Goal: Task Accomplishment & Management: Manage account settings

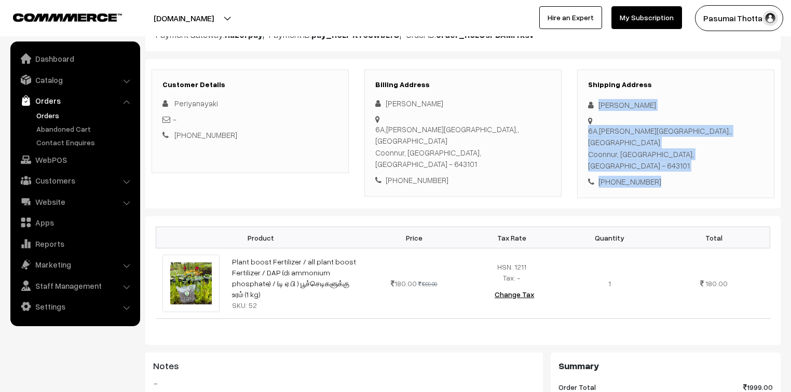
scroll to position [125, 0]
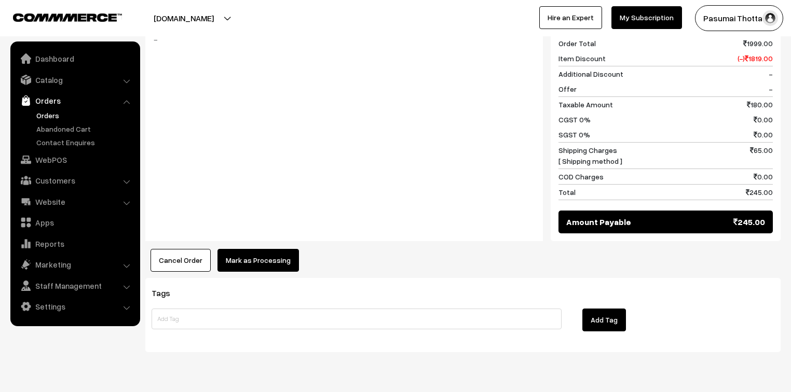
click at [261, 249] on button "Mark as Processing" at bounding box center [257, 260] width 81 height 23
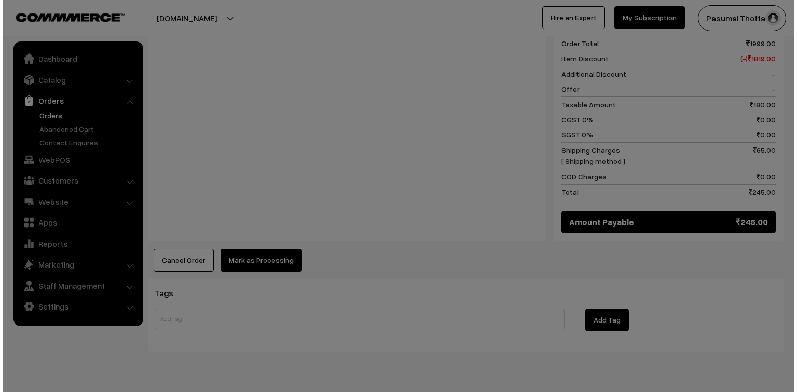
scroll to position [466, 0]
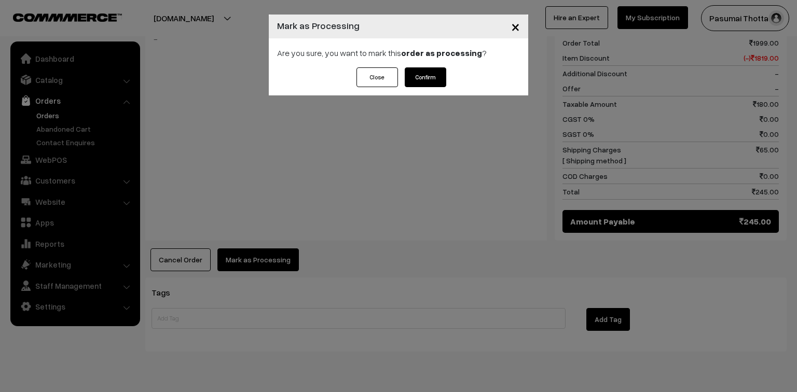
click at [430, 65] on div "Are you sure, you want to mark this order as processing ?" at bounding box center [398, 52] width 259 height 29
click at [426, 73] on button "Confirm" at bounding box center [426, 77] width 42 height 20
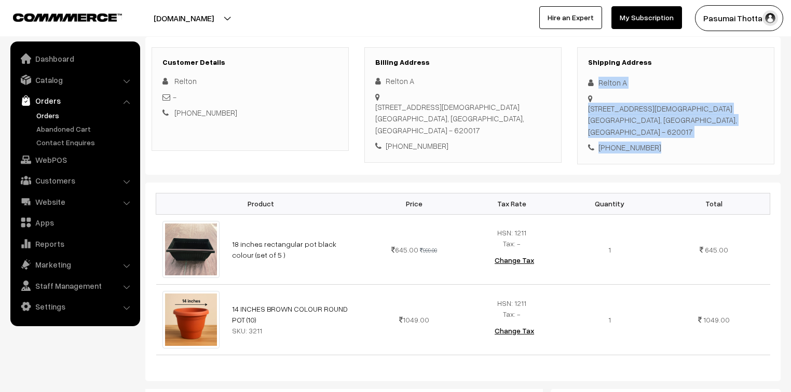
scroll to position [125, 0]
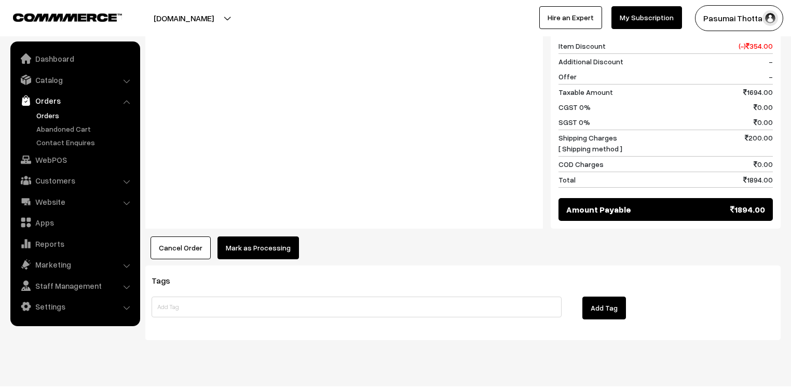
click at [267, 238] on button "Mark as Processing" at bounding box center [257, 248] width 81 height 23
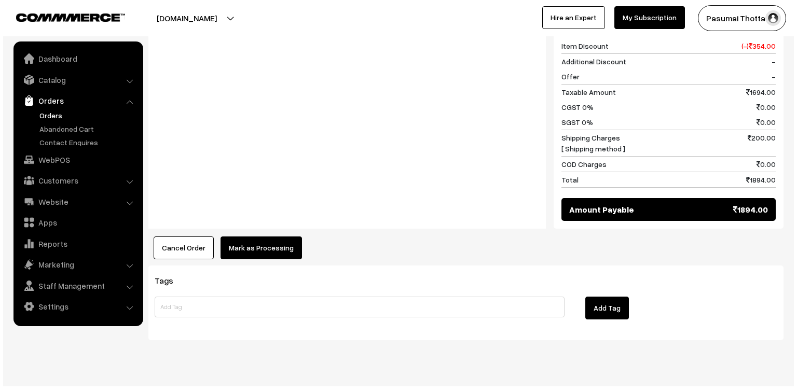
scroll to position [537, 0]
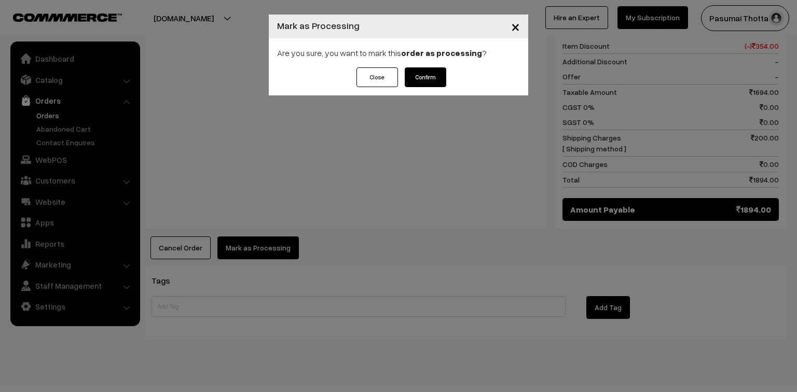
click at [436, 76] on button "Confirm" at bounding box center [426, 77] width 42 height 20
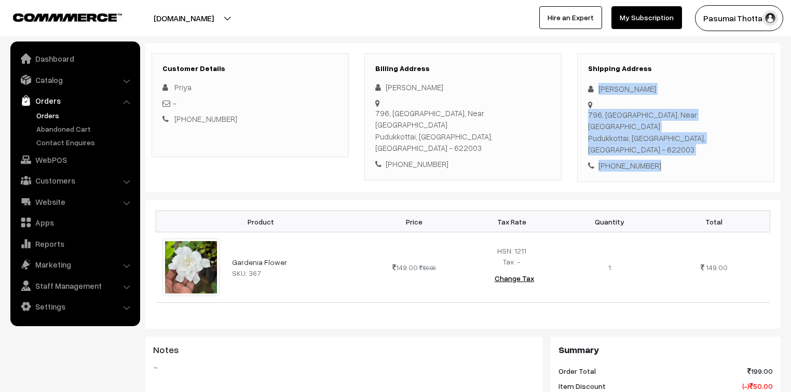
scroll to position [125, 0]
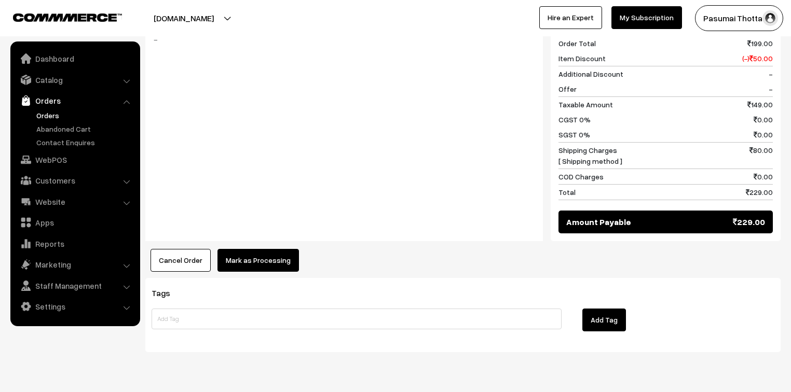
click at [266, 249] on button "Mark as Processing" at bounding box center [257, 260] width 81 height 23
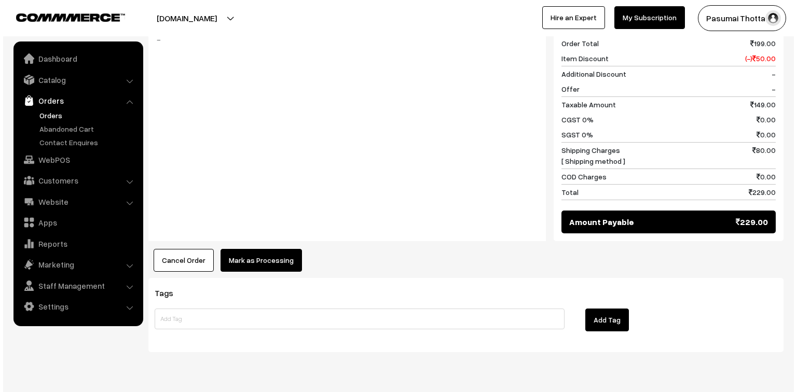
scroll to position [466, 0]
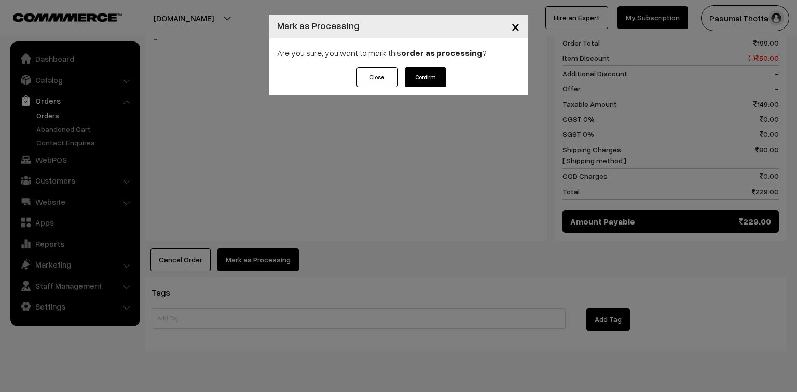
click at [420, 74] on button "Confirm" at bounding box center [426, 77] width 42 height 20
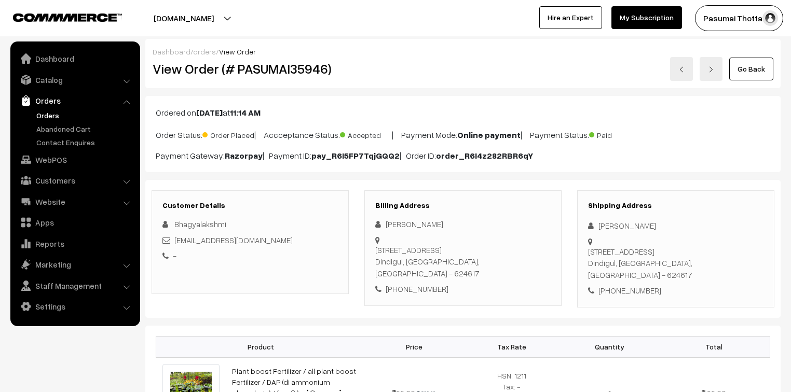
scroll to position [125, 0]
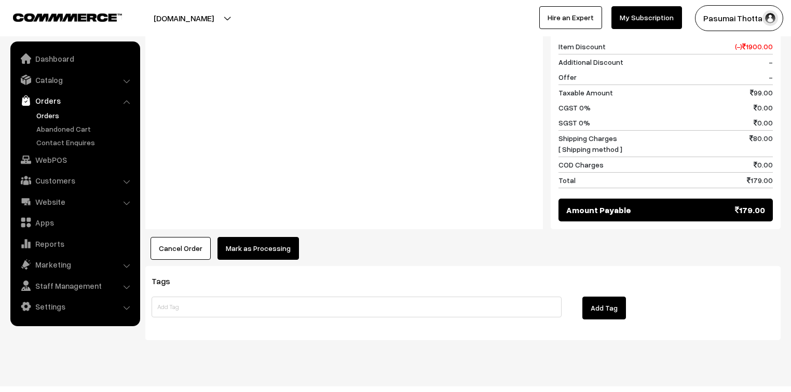
click at [280, 237] on button "Mark as Processing" at bounding box center [257, 248] width 81 height 23
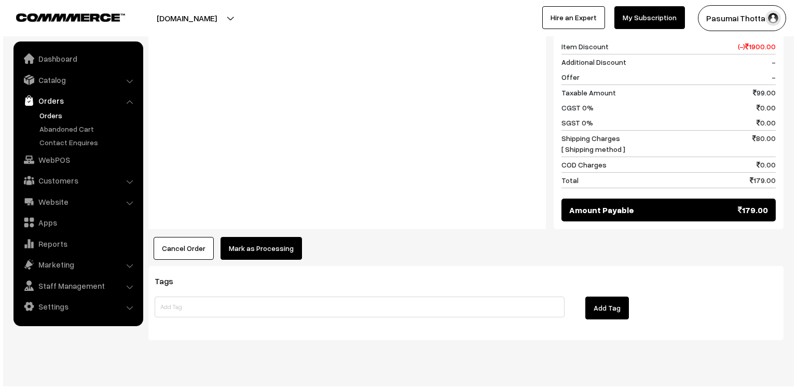
scroll to position [466, 0]
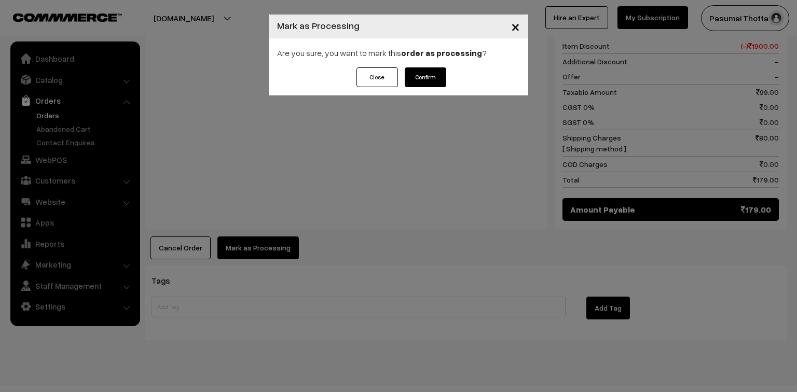
click at [417, 73] on button "Confirm" at bounding box center [426, 77] width 42 height 20
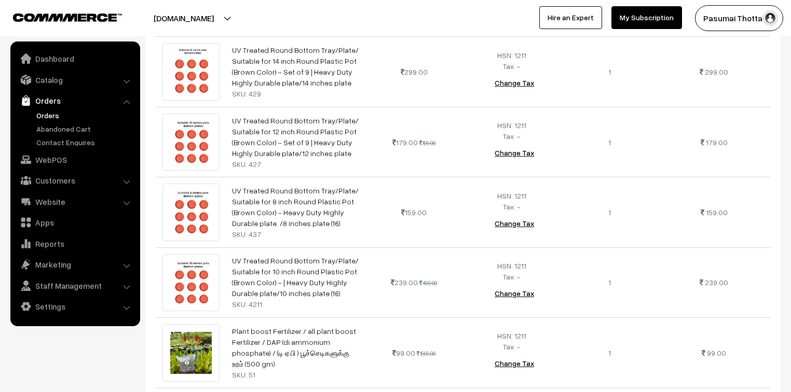
scroll to position [374, 0]
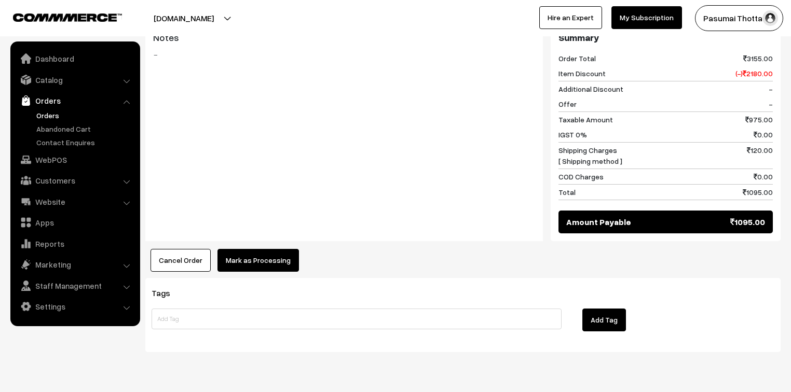
click at [268, 249] on button "Mark as Processing" at bounding box center [257, 260] width 81 height 23
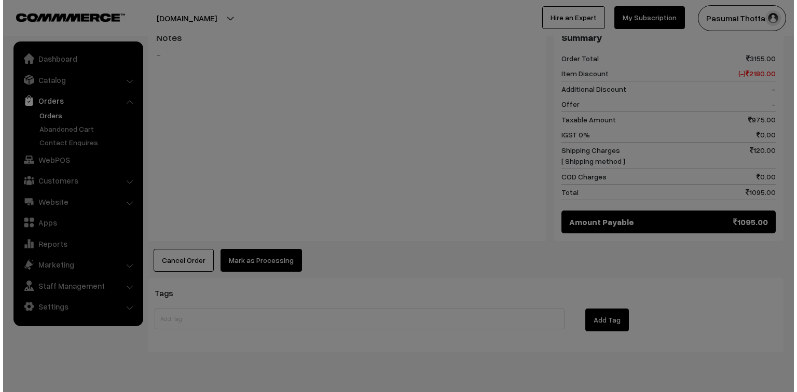
scroll to position [734, 0]
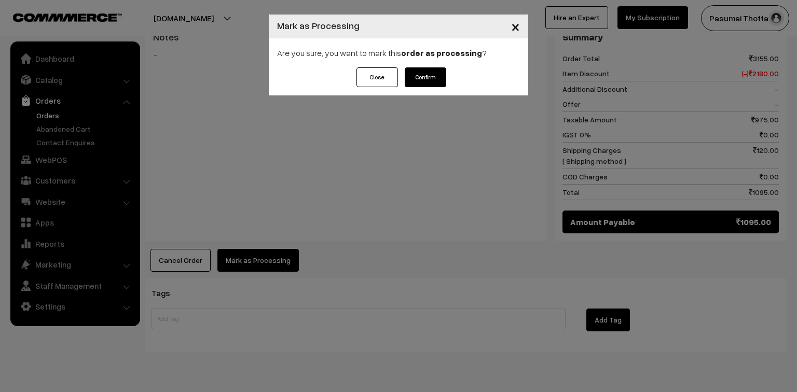
click at [421, 76] on button "Confirm" at bounding box center [426, 77] width 42 height 20
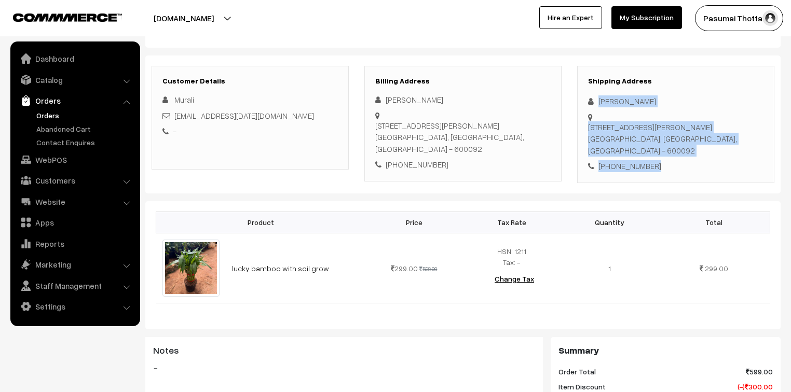
scroll to position [83, 0]
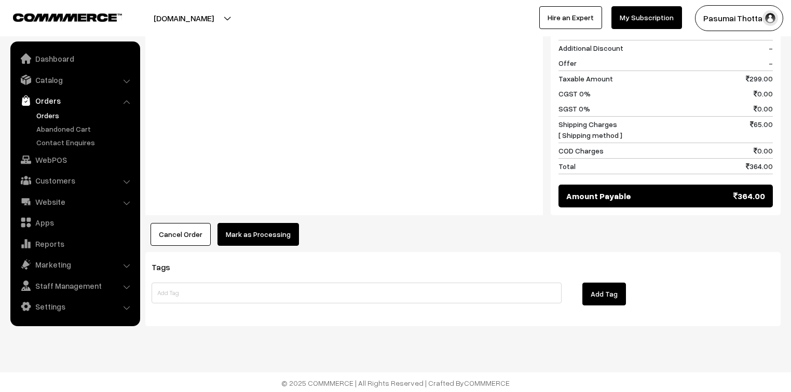
click at [260, 227] on button "Mark as Processing" at bounding box center [257, 234] width 81 height 23
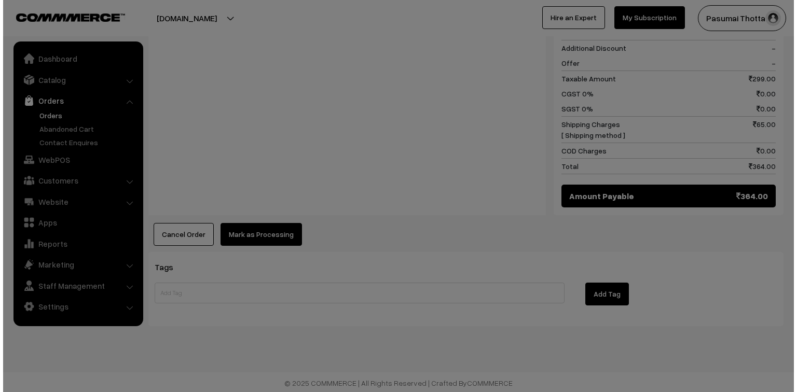
scroll to position [479, 0]
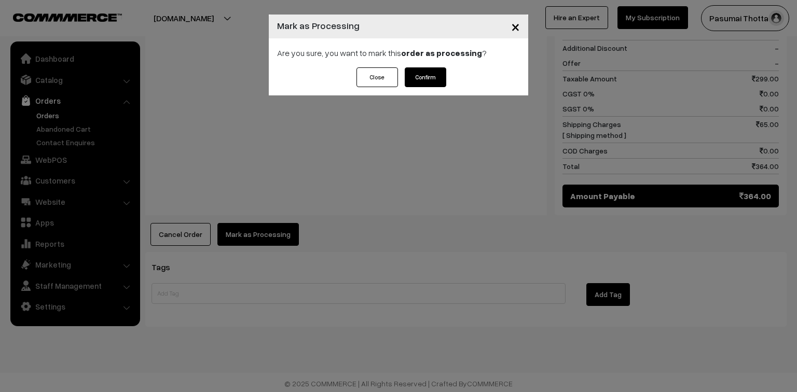
click at [445, 82] on button "Confirm" at bounding box center [426, 77] width 42 height 20
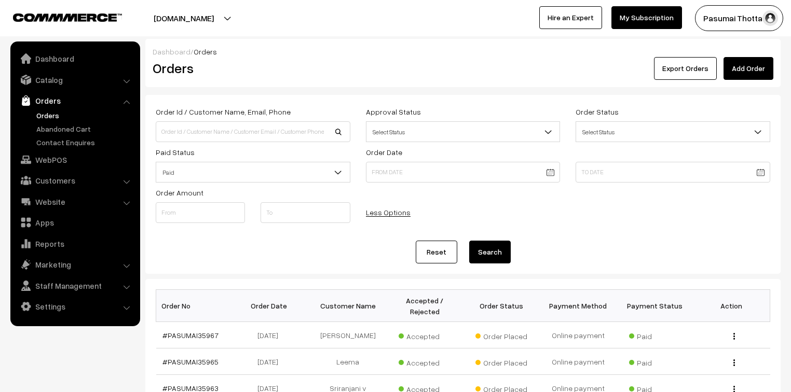
scroll to position [498, 0]
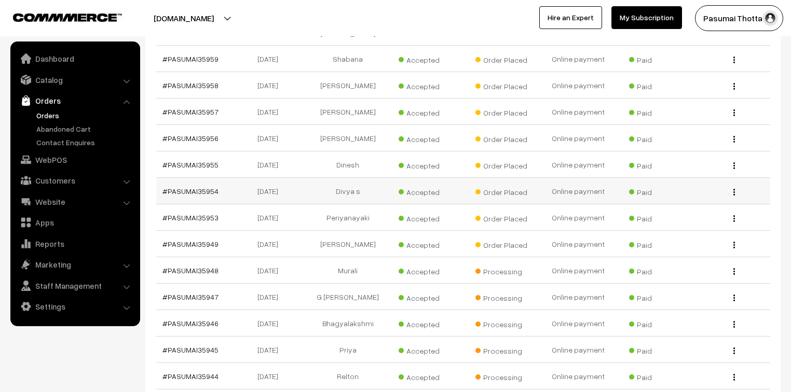
scroll to position [415, 0]
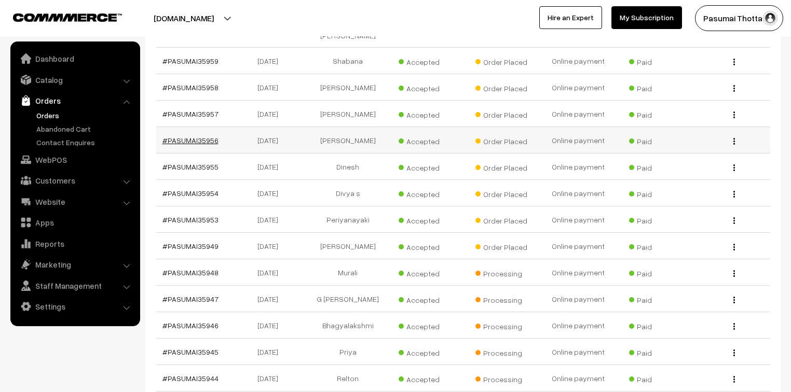
drag, startPoint x: 218, startPoint y: 122, endPoint x: 205, endPoint y: 119, distance: 13.5
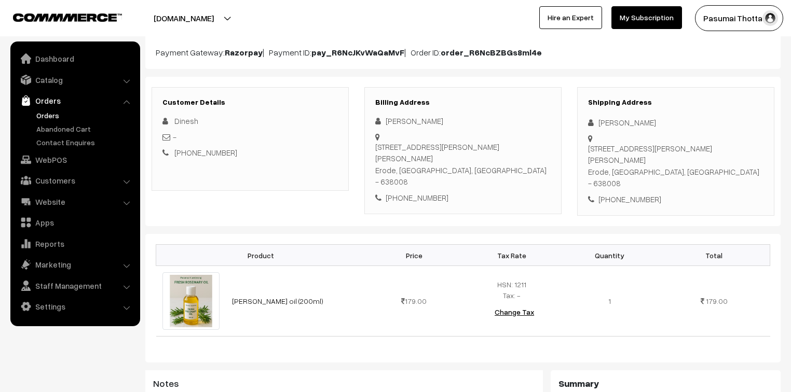
scroll to position [83, 0]
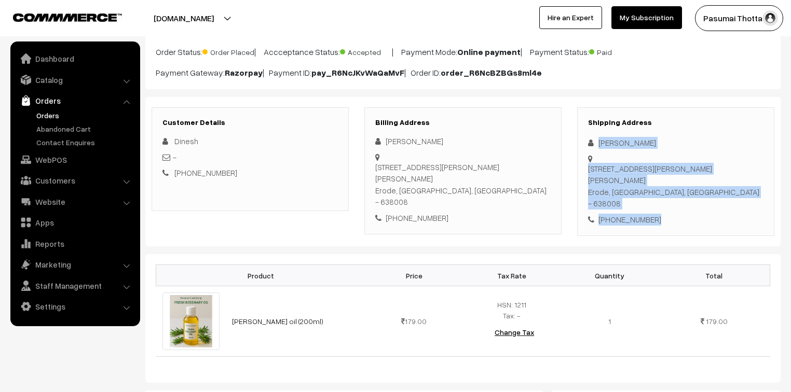
drag, startPoint x: 598, startPoint y: 143, endPoint x: 669, endPoint y: 195, distance: 87.7
click at [669, 195] on div "Shipping Address Dinesh Kumar 45, Anna Nagar,, Kadachanallur (PO) Erode, Tamil …" at bounding box center [675, 171] width 197 height 129
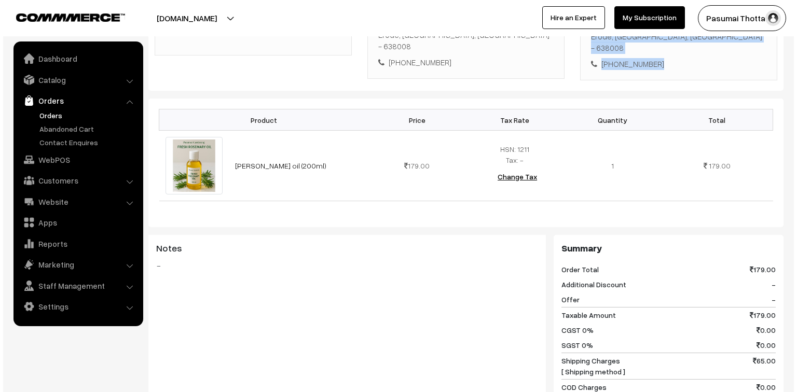
scroll to position [415, 0]
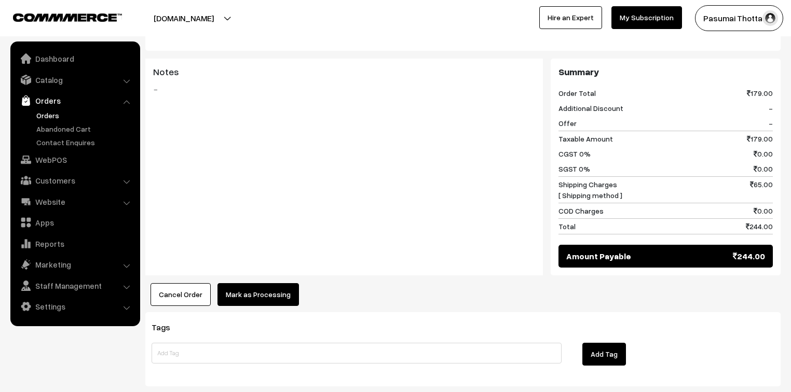
click at [258, 283] on button "Mark as Processing" at bounding box center [257, 294] width 81 height 23
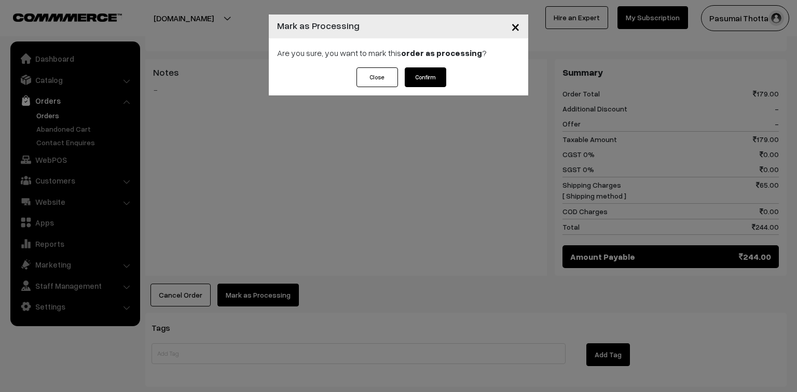
click at [439, 70] on button "Confirm" at bounding box center [426, 77] width 42 height 20
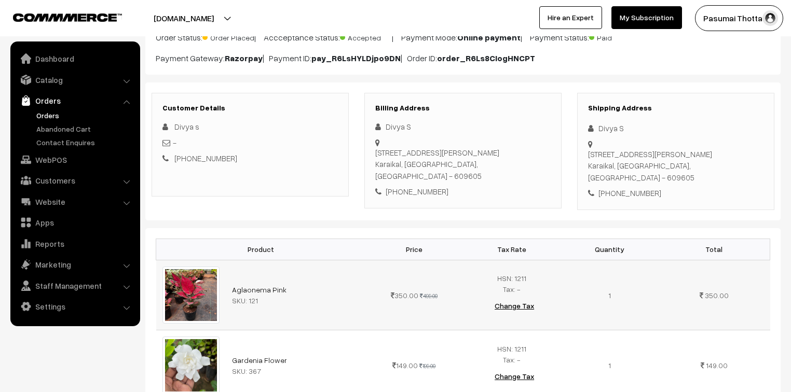
scroll to position [83, 0]
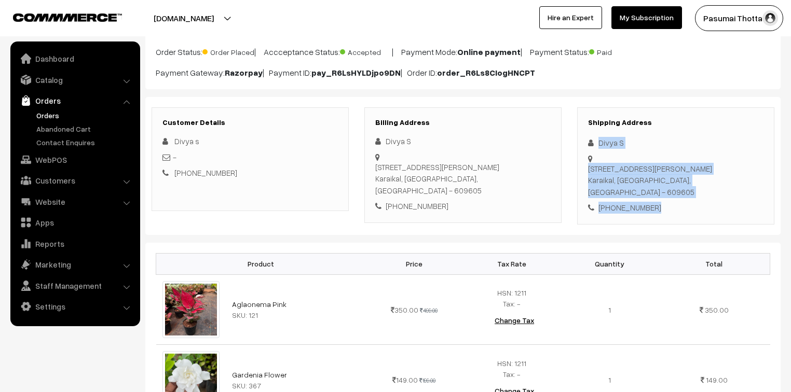
drag, startPoint x: 596, startPoint y: 140, endPoint x: 684, endPoint y: 183, distance: 98.4
click at [684, 183] on div "Shipping Address Divya S No 17 First link road,, K.M.G Nagar, Thalatheru Karaik…" at bounding box center [675, 165] width 197 height 117
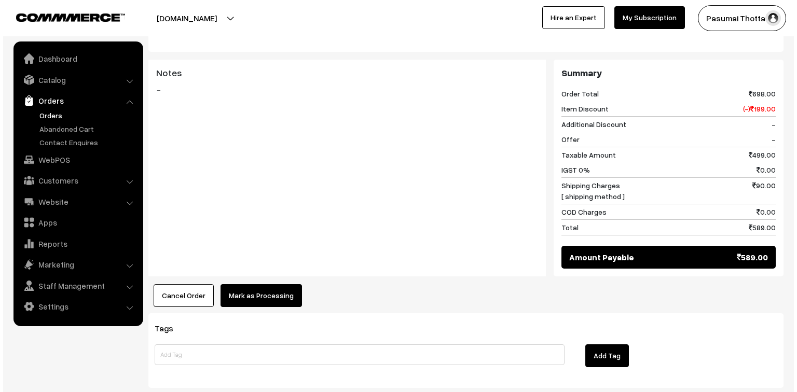
scroll to position [498, 0]
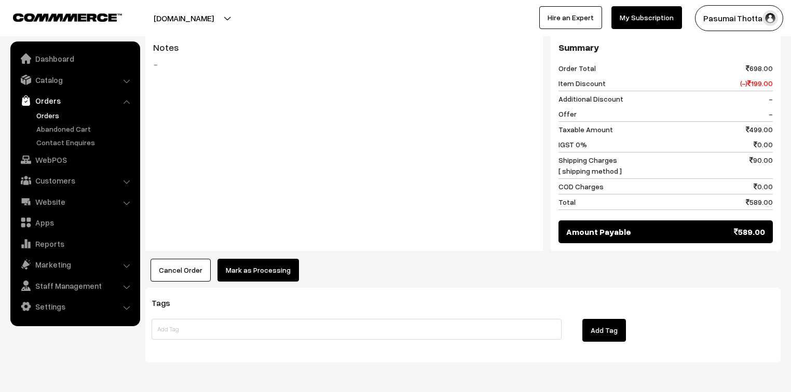
click at [245, 259] on button "Mark as Processing" at bounding box center [257, 270] width 81 height 23
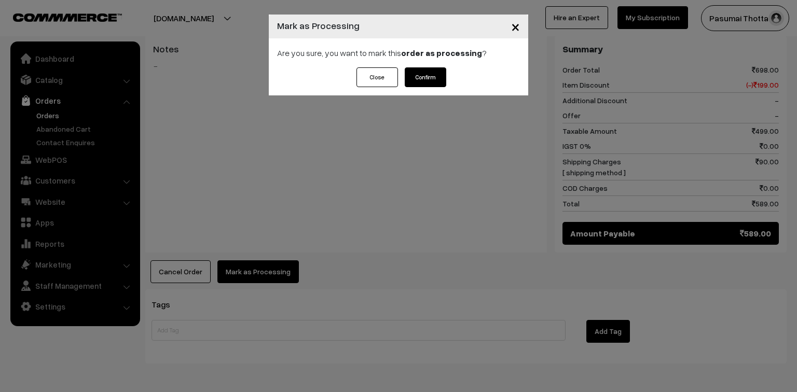
click at [440, 82] on button "Confirm" at bounding box center [426, 77] width 42 height 20
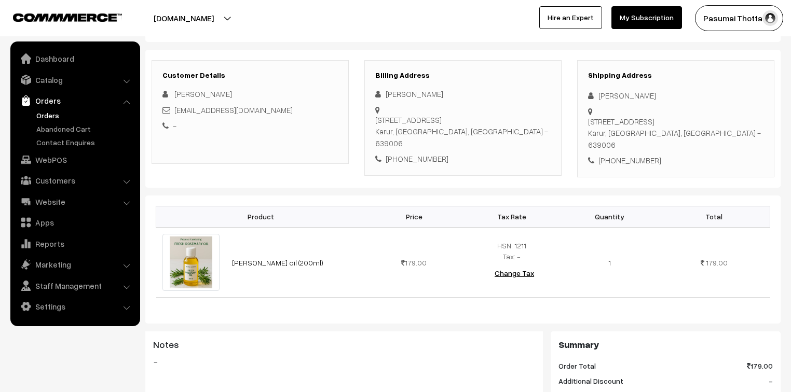
scroll to position [83, 0]
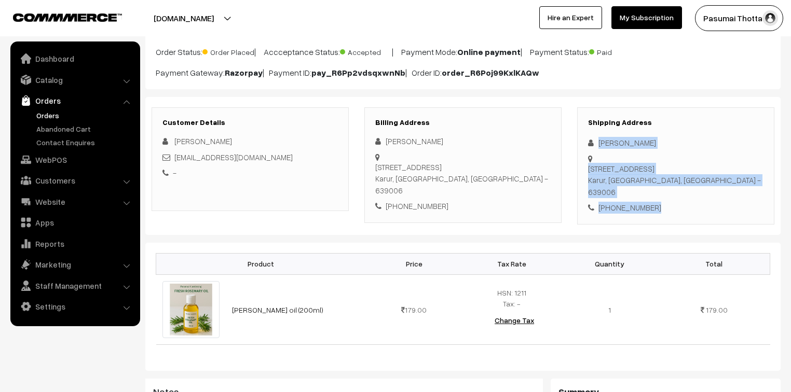
drag, startPoint x: 598, startPoint y: 143, endPoint x: 662, endPoint y: 210, distance: 92.5
click at [662, 210] on div "Shipping Address [PERSON_NAME] [STREET_ADDRESS] [PHONE_NUMBER]" at bounding box center [675, 165] width 197 height 117
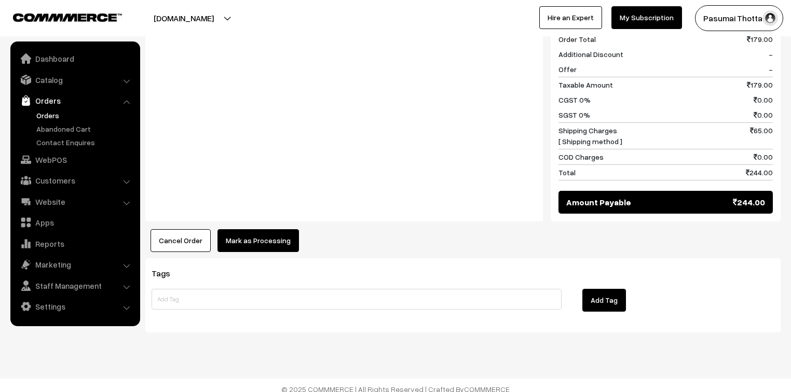
scroll to position [463, 0]
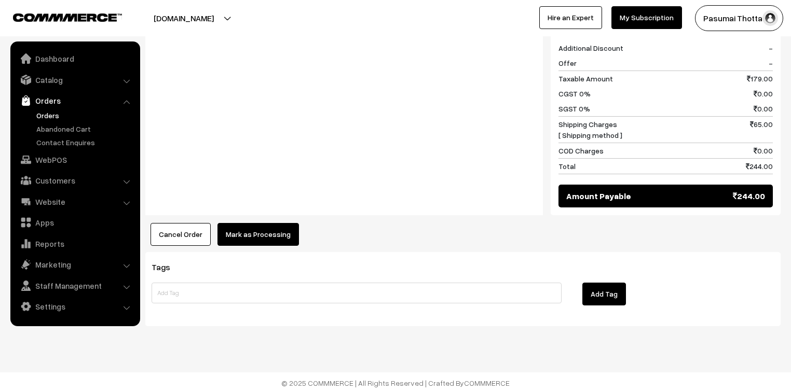
click at [260, 214] on div "Product Price Tax Rate Quantity Total Rosemary oil (200ml) 179.00" at bounding box center [462, 54] width 635 height 383
click at [260, 230] on button "Mark as Processing" at bounding box center [257, 234] width 81 height 23
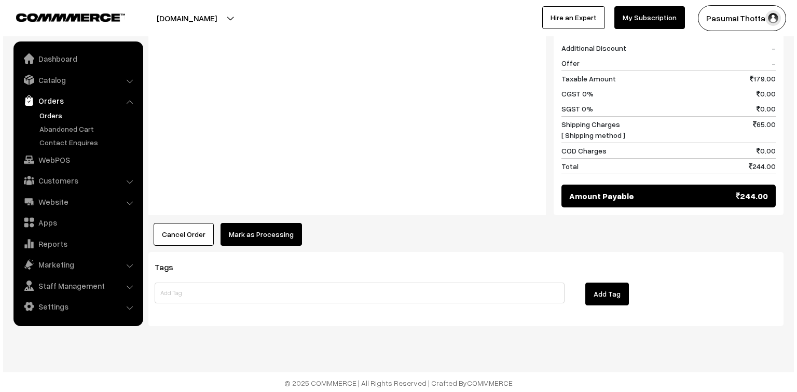
scroll to position [464, 0]
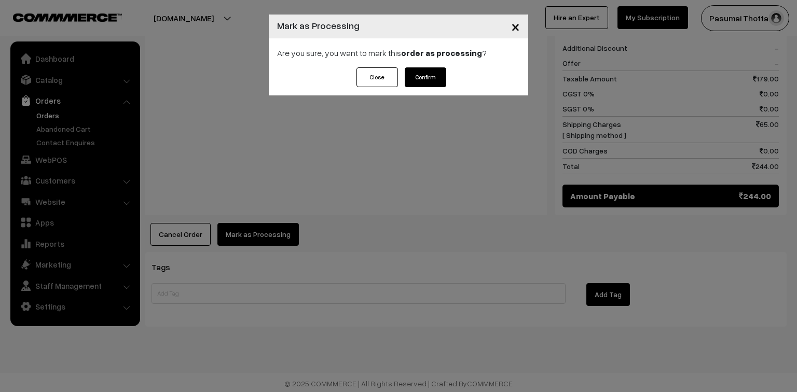
click at [435, 80] on button "Confirm" at bounding box center [426, 77] width 42 height 20
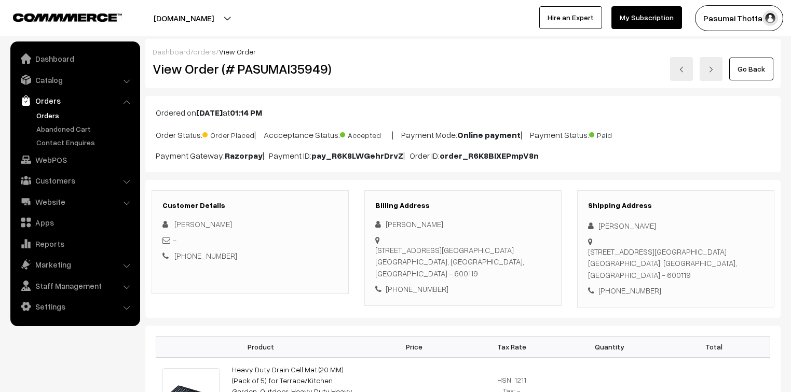
scroll to position [83, 0]
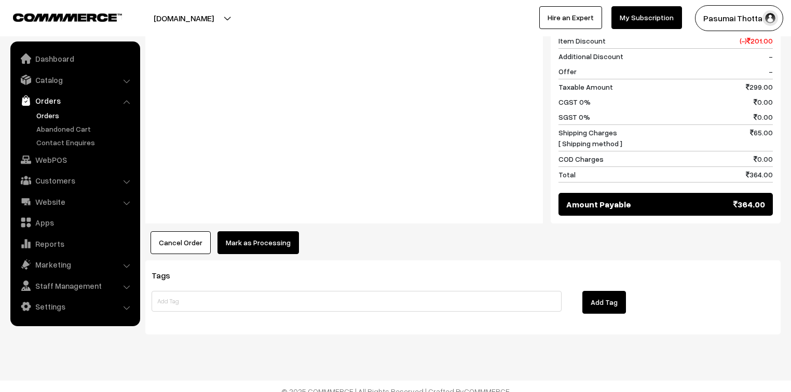
click at [284, 231] on button "Mark as Processing" at bounding box center [257, 242] width 81 height 23
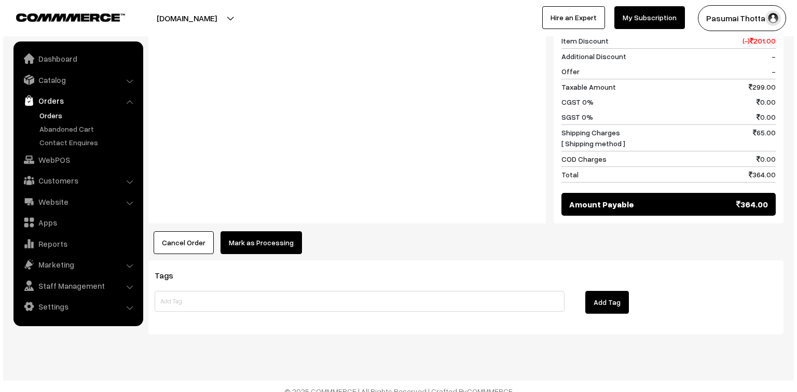
scroll to position [479, 0]
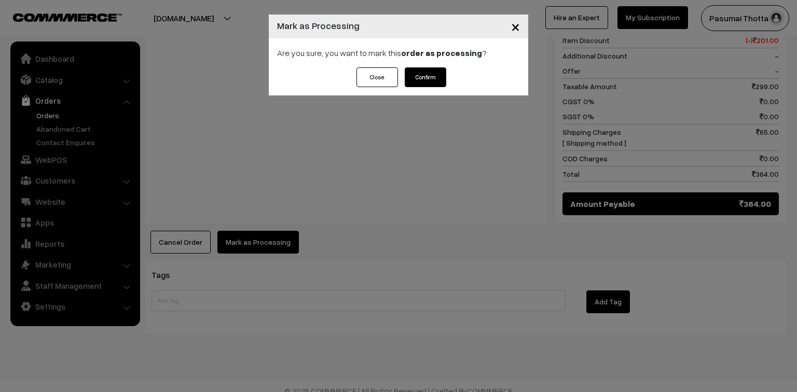
click at [421, 75] on button "Confirm" at bounding box center [426, 77] width 42 height 20
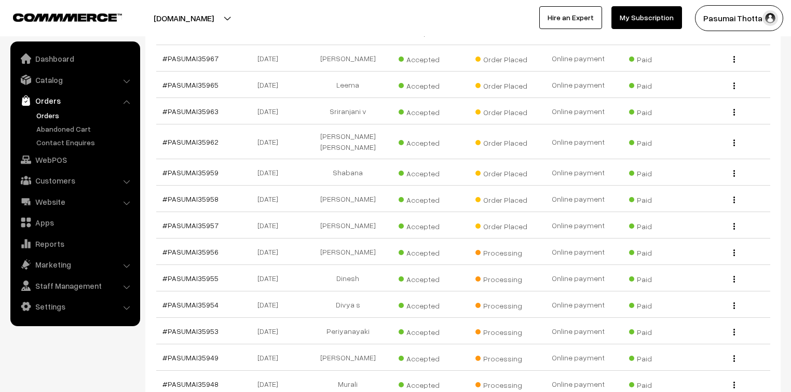
scroll to position [291, 0]
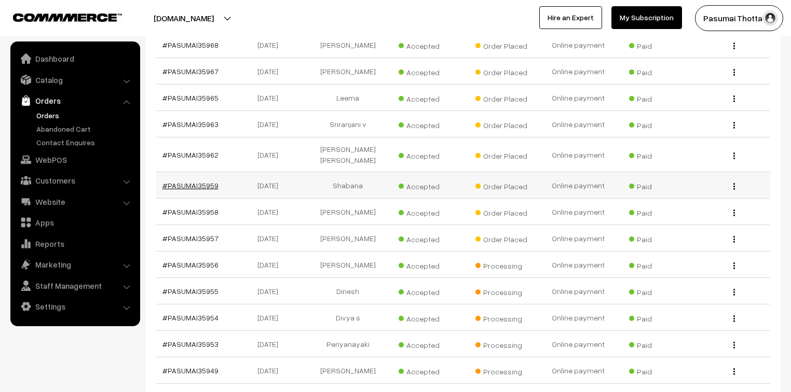
drag, startPoint x: 197, startPoint y: 160, endPoint x: 186, endPoint y: 167, distance: 12.8
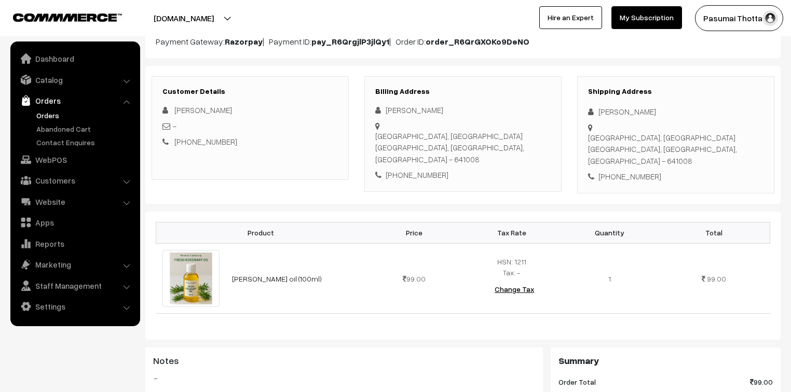
scroll to position [125, 0]
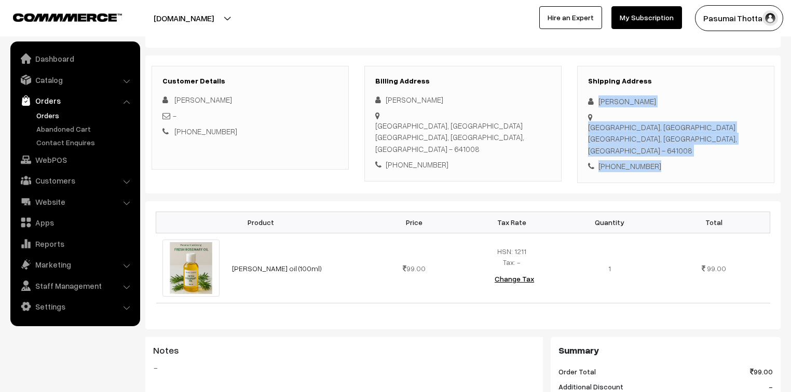
drag, startPoint x: 596, startPoint y: 100, endPoint x: 667, endPoint y: 148, distance: 85.9
click at [667, 148] on div "Shipping Address [PERSON_NAME] [GEOGRAPHIC_DATA], [GEOGRAPHIC_DATA], [GEOGRAPHI…" at bounding box center [675, 124] width 197 height 117
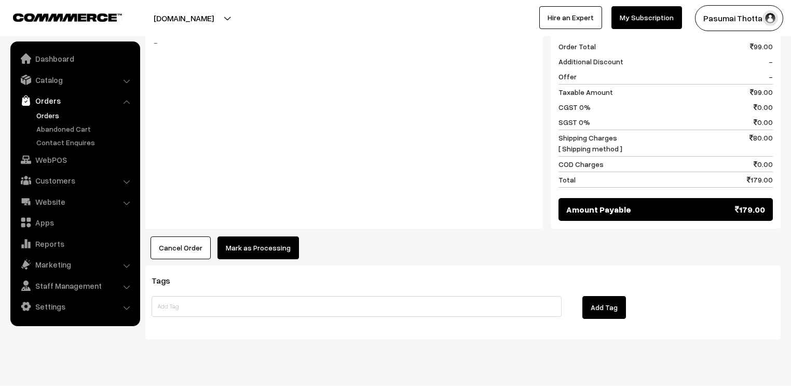
click at [267, 237] on button "Mark as Processing" at bounding box center [257, 248] width 81 height 23
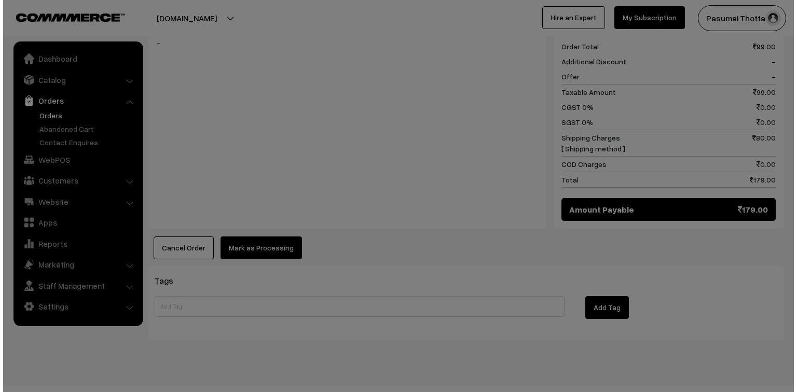
scroll to position [450, 0]
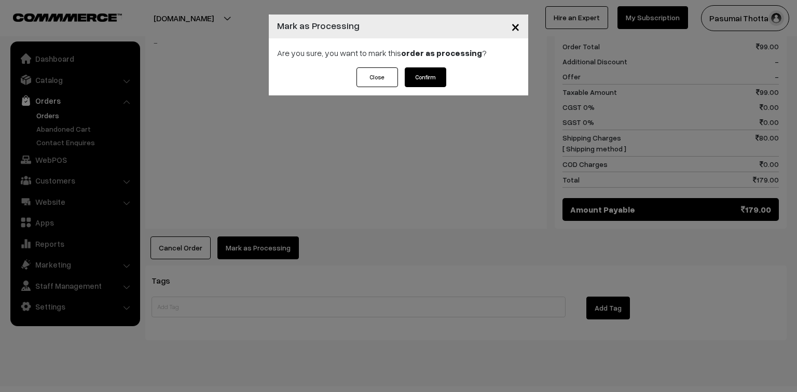
click at [427, 73] on button "Confirm" at bounding box center [426, 77] width 42 height 20
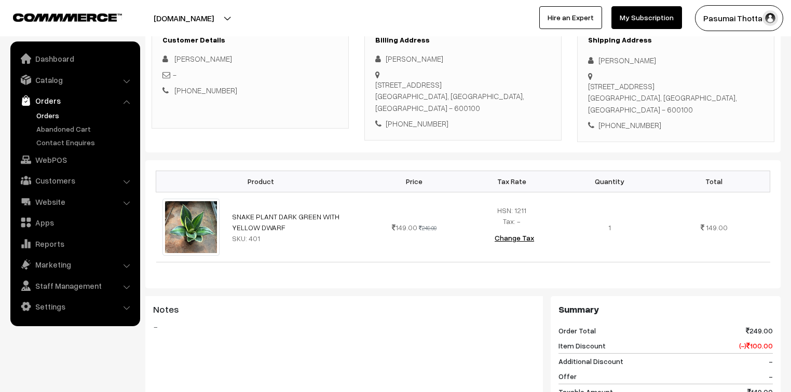
scroll to position [166, 0]
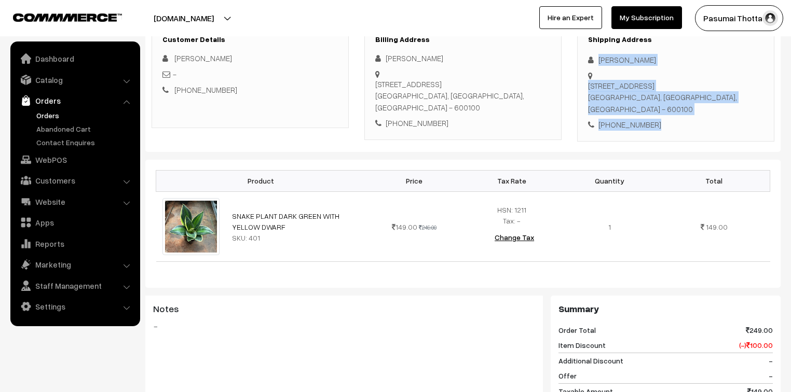
drag, startPoint x: 599, startPoint y: 59, endPoint x: 662, endPoint y: 118, distance: 86.6
click at [662, 118] on div "Shipping Address Bharathi Sudhakar 2/685 , periyar salai, nesavalar nagar, jall…" at bounding box center [675, 82] width 197 height 117
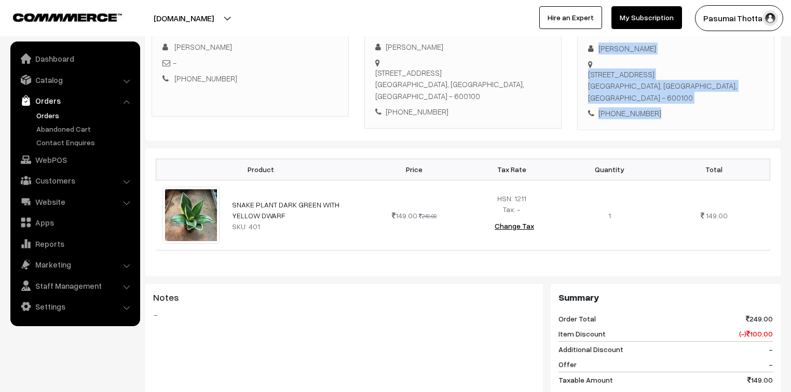
scroll to position [125, 0]
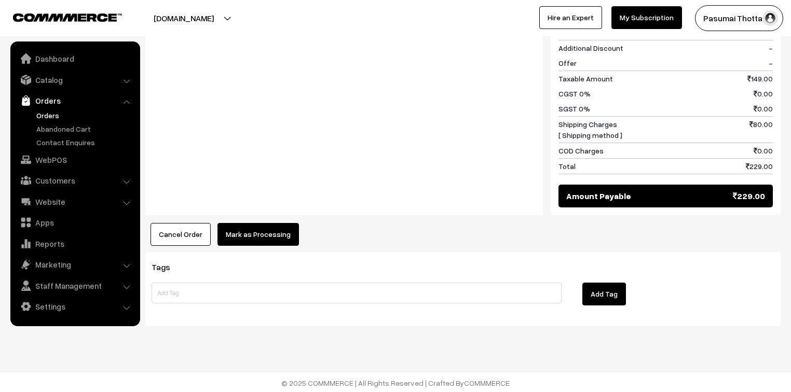
click at [270, 239] on button "Mark as Processing" at bounding box center [257, 234] width 81 height 23
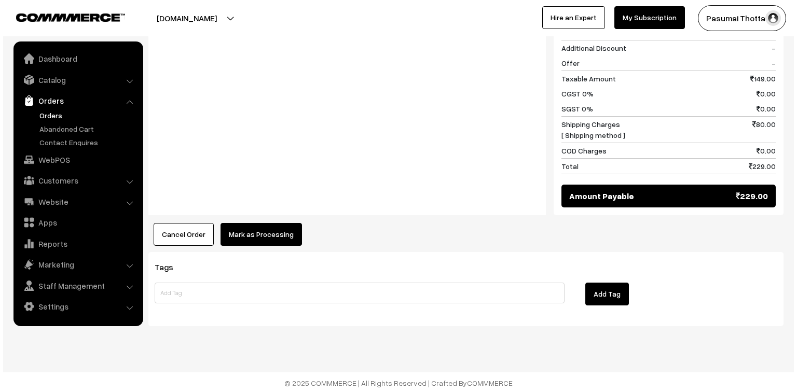
scroll to position [479, 0]
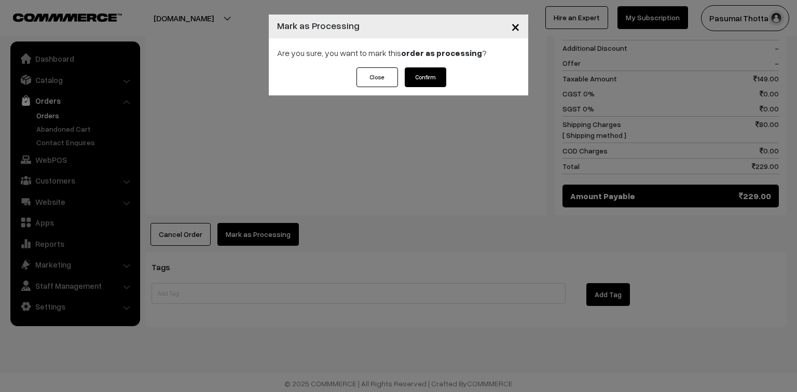
click at [437, 79] on button "Confirm" at bounding box center [426, 77] width 42 height 20
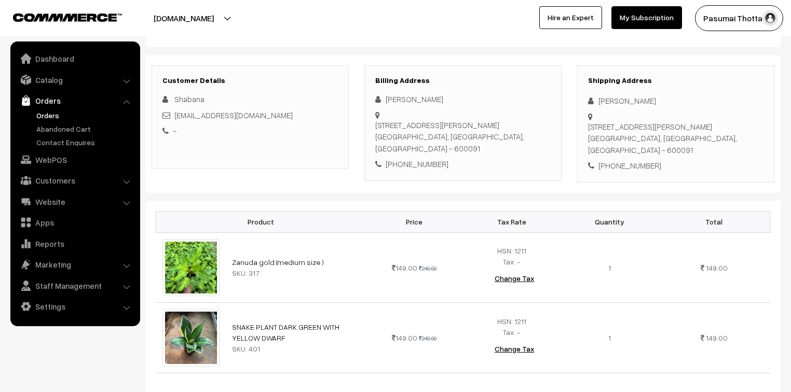
scroll to position [125, 0]
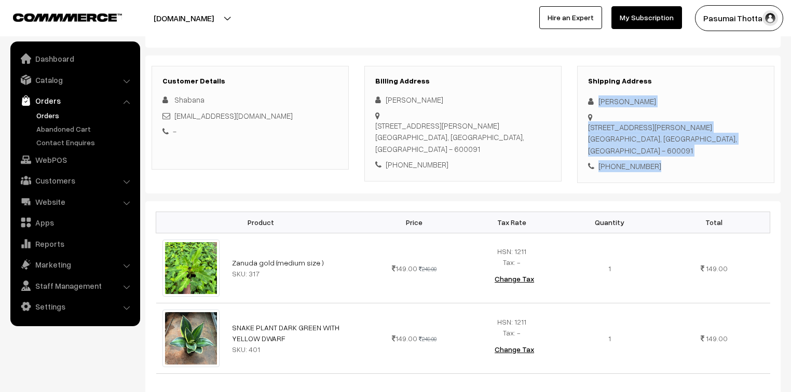
drag, startPoint x: 597, startPoint y: 103, endPoint x: 664, endPoint y: 164, distance: 90.7
click at [664, 164] on div "Shipping Address Shabana Gulsar 73,1st street, krishna nagar, Moovarasampet, Ma…" at bounding box center [675, 124] width 197 height 117
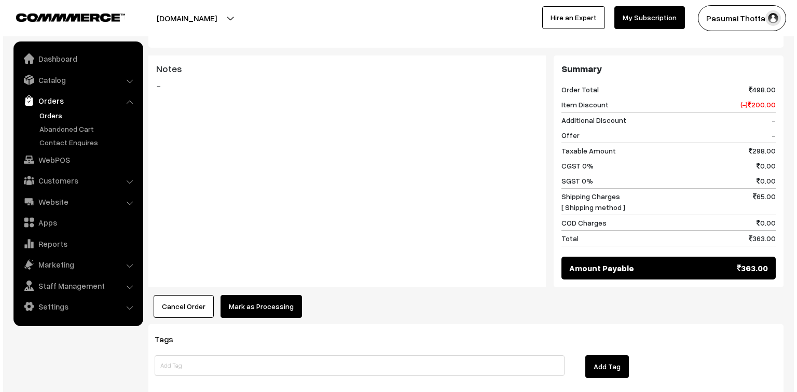
scroll to position [498, 0]
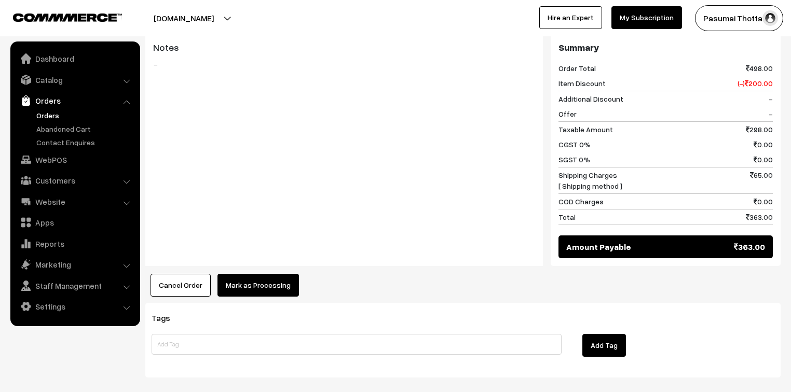
click at [279, 278] on button "Mark as Processing" at bounding box center [257, 285] width 81 height 23
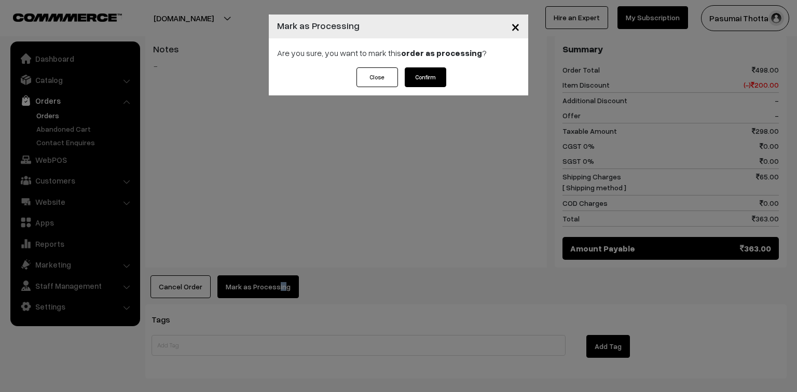
click at [425, 84] on button "Confirm" at bounding box center [426, 77] width 42 height 20
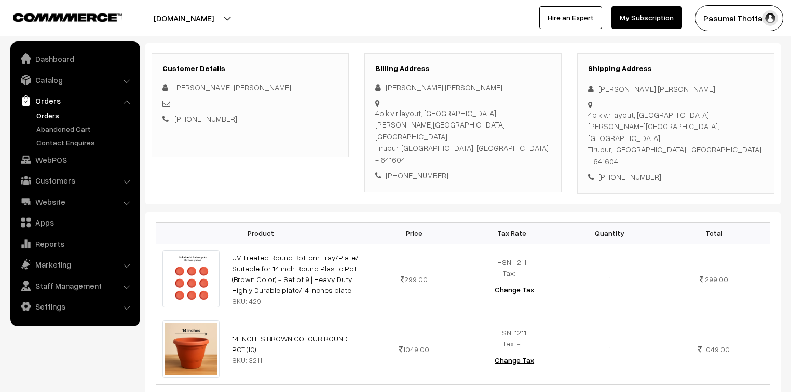
scroll to position [125, 0]
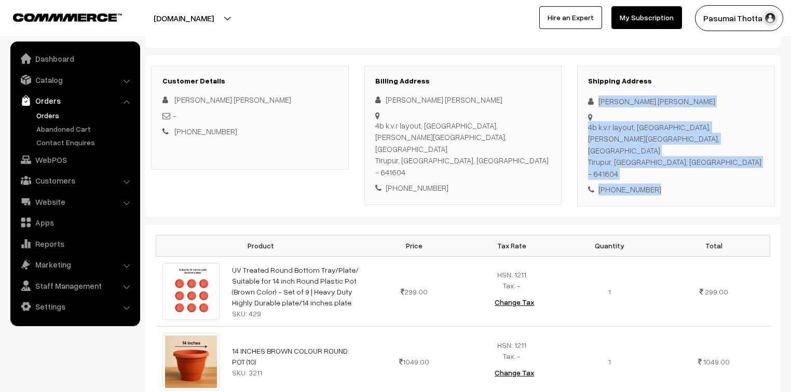
drag, startPoint x: 599, startPoint y: 105, endPoint x: 664, endPoint y: 162, distance: 86.0
click at [663, 162] on div "Shipping Address Vidhya Pradeep 4b k.v.r layout, gopal nagar,gowtam tex compoun…" at bounding box center [675, 136] width 197 height 141
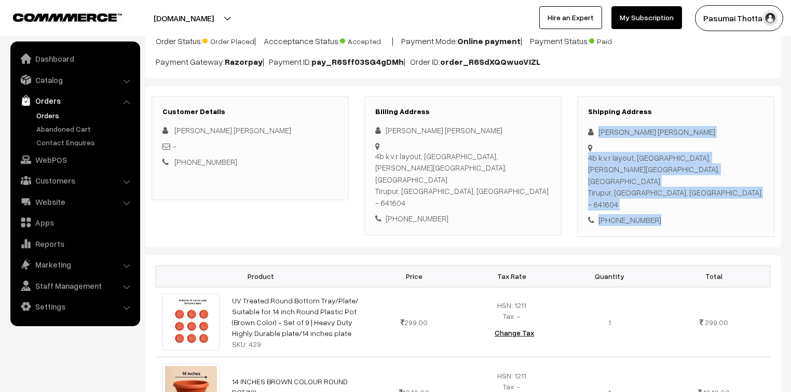
scroll to position [83, 0]
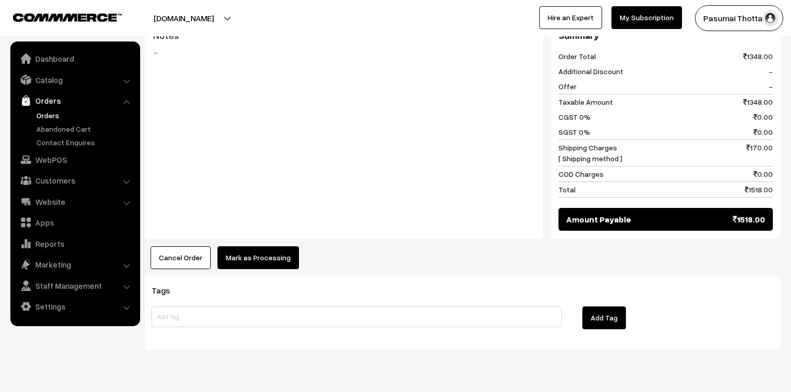
click at [263, 246] on button "Mark as Processing" at bounding box center [257, 257] width 81 height 23
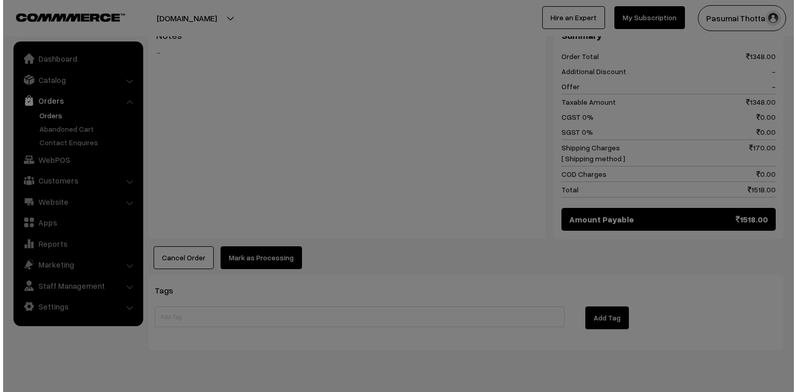
scroll to position [535, 0]
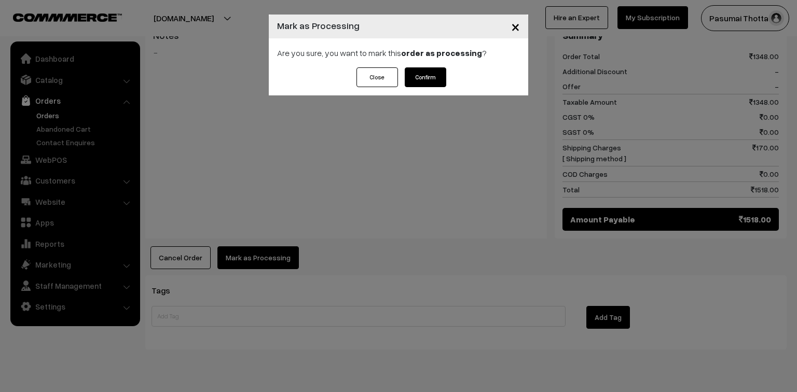
click at [415, 78] on button "Confirm" at bounding box center [426, 77] width 42 height 20
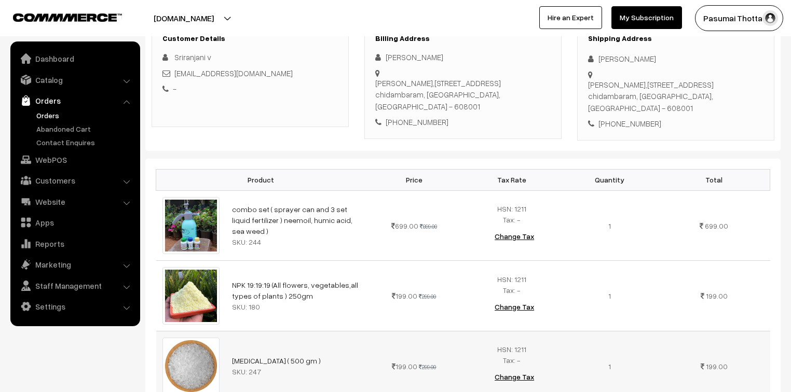
scroll to position [83, 0]
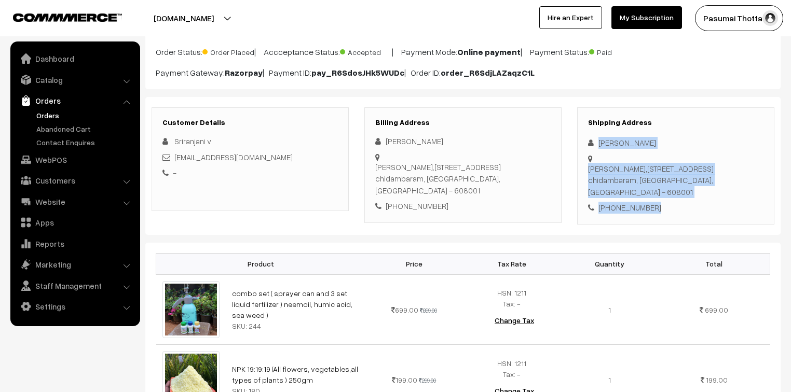
drag, startPoint x: 599, startPoint y: 145, endPoint x: 652, endPoint y: 193, distance: 71.6
click at [652, 193] on div "Shipping Address sriranjani V [STREET_ADDRESS] [PHONE_NUMBER]" at bounding box center [675, 165] width 197 height 117
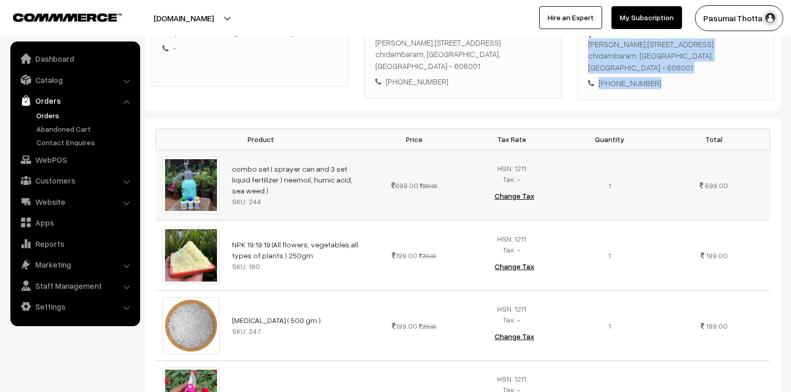
scroll to position [42, 0]
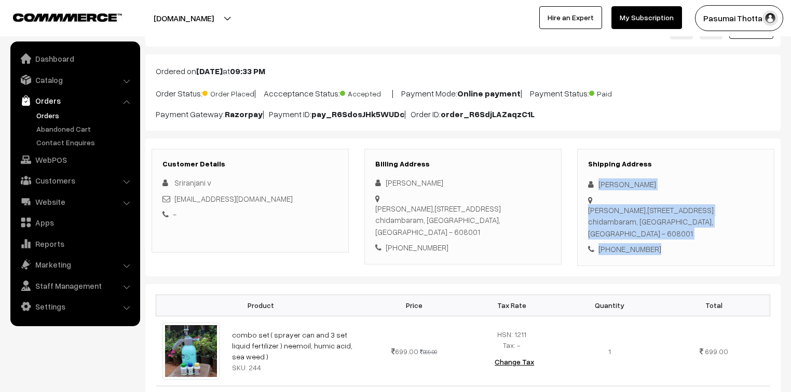
click at [683, 168] on div "Shipping Address sriranjani V Ibrahim Nagar,Near Thangam Steels, No.35 chidamba…" at bounding box center [675, 207] width 197 height 117
drag, startPoint x: 597, startPoint y: 187, endPoint x: 664, endPoint y: 231, distance: 79.4
click at [664, 231] on div "Shipping Address sriranjani V Ibrahim Nagar,Near Thangam Steels, No.35 chidamba…" at bounding box center [675, 207] width 197 height 117
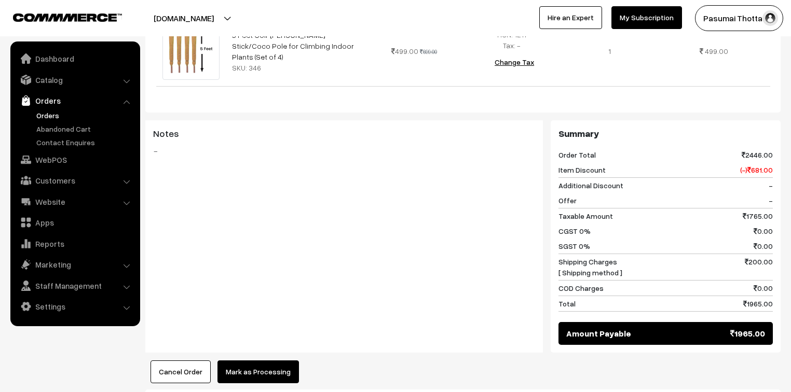
click at [278, 361] on button "Mark as Processing" at bounding box center [257, 372] width 81 height 23
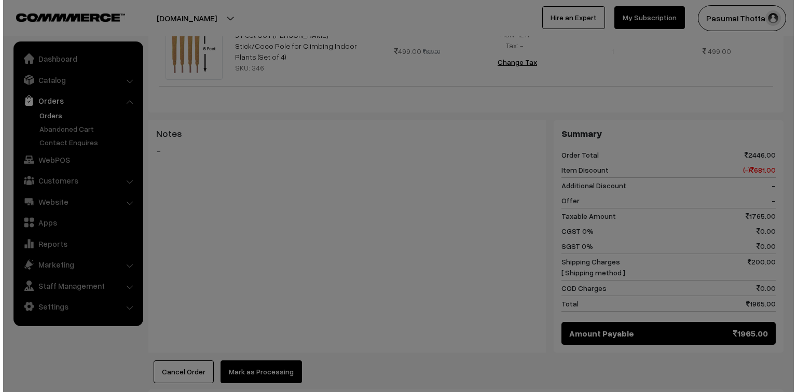
scroll to position [625, 0]
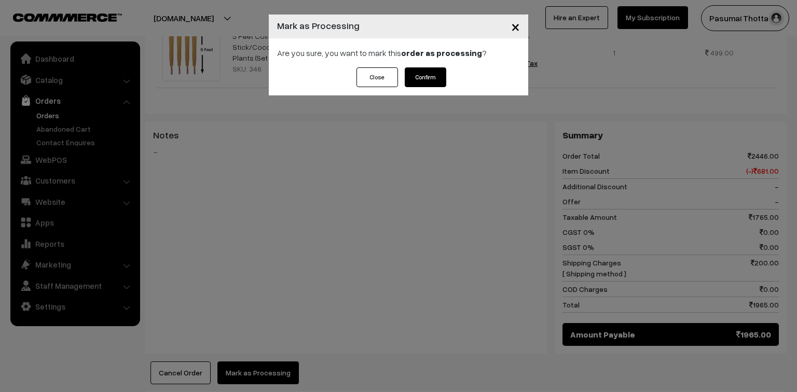
click at [423, 81] on button "Confirm" at bounding box center [426, 77] width 42 height 20
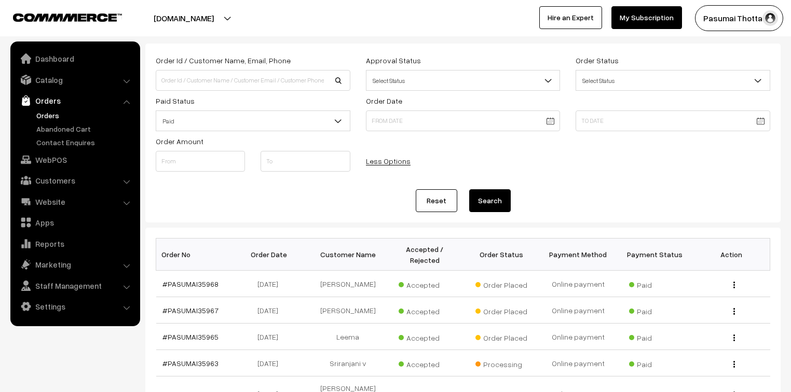
scroll to position [42, 0]
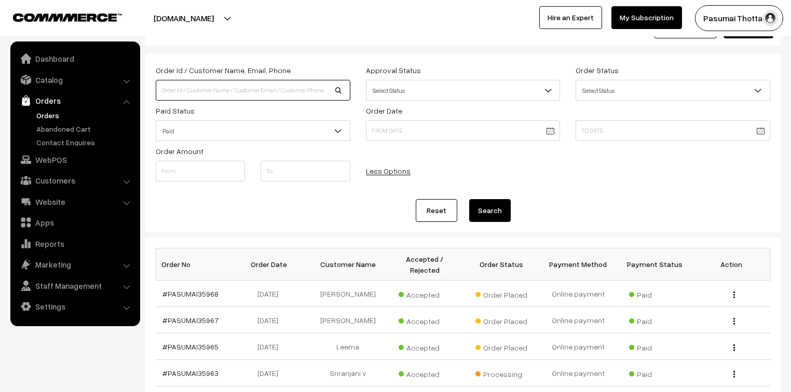
click at [211, 92] on input at bounding box center [253, 90] width 195 height 21
type input "[PERSON_NAME]"
click at [469, 199] on button "Search" at bounding box center [490, 210] width 42 height 23
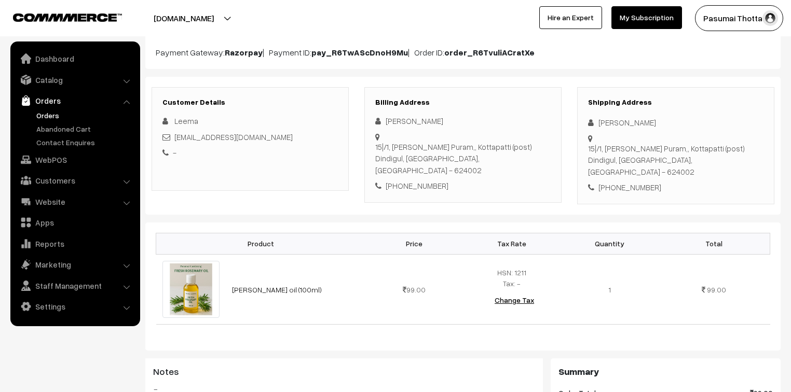
scroll to position [125, 0]
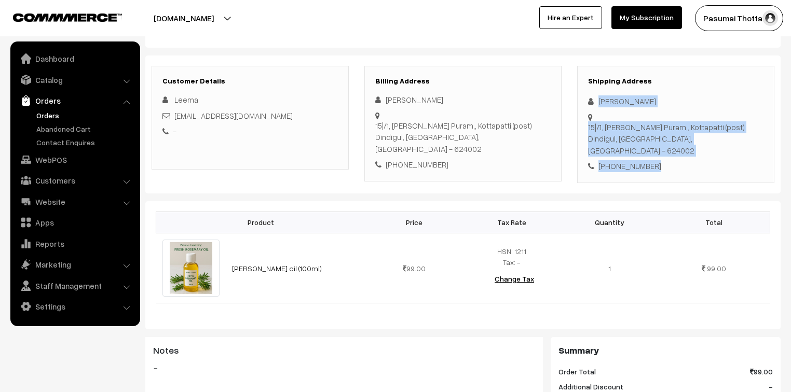
drag, startPoint x: 595, startPoint y: 103, endPoint x: 650, endPoint y: 142, distance: 67.4
click at [650, 142] on div "Shipping Address [PERSON_NAME] [STREET_ADDRESS][PERSON_NAME] [PHONE_NUMBER]" at bounding box center [675, 124] width 197 height 117
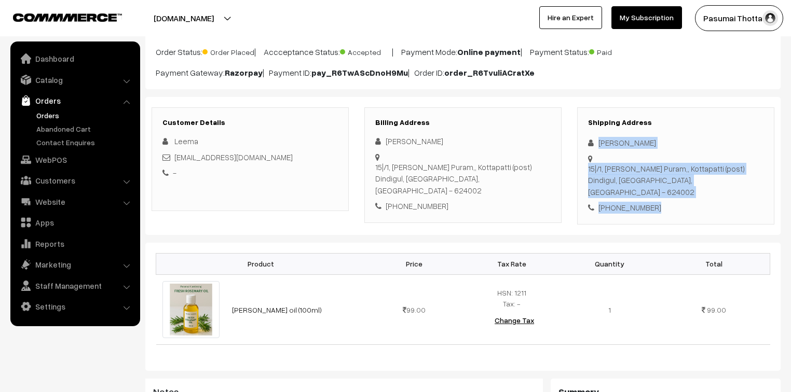
scroll to position [83, 0]
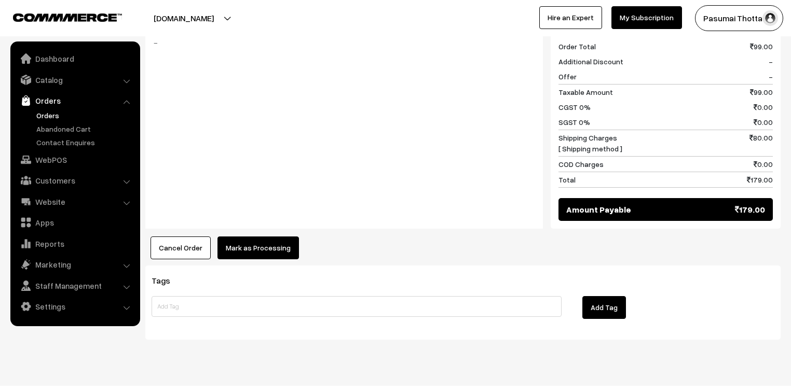
click at [246, 237] on button "Mark as Processing" at bounding box center [257, 248] width 81 height 23
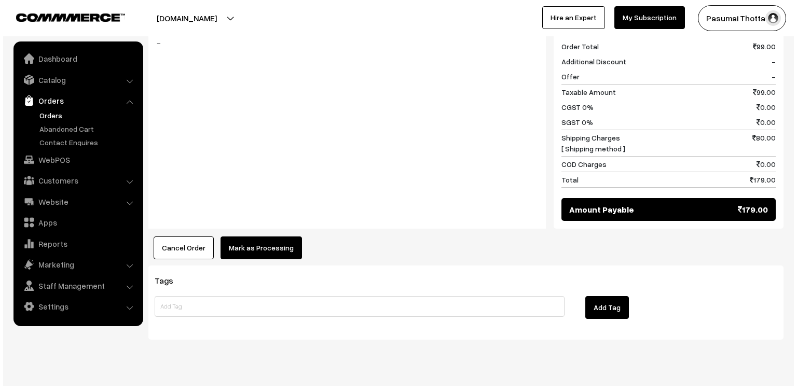
scroll to position [450, 0]
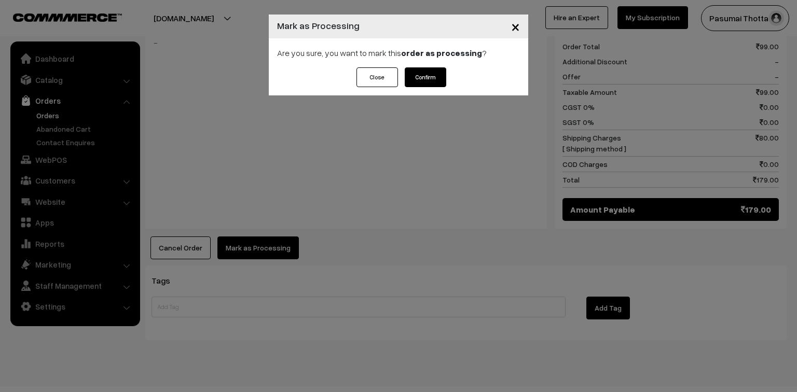
click at [422, 69] on button "Confirm" at bounding box center [426, 77] width 42 height 20
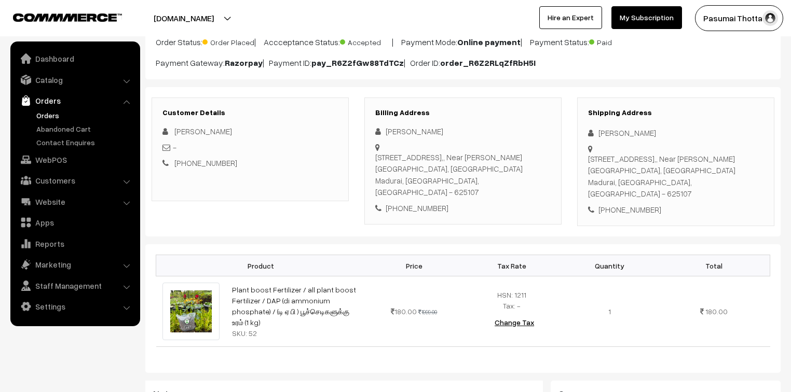
scroll to position [83, 0]
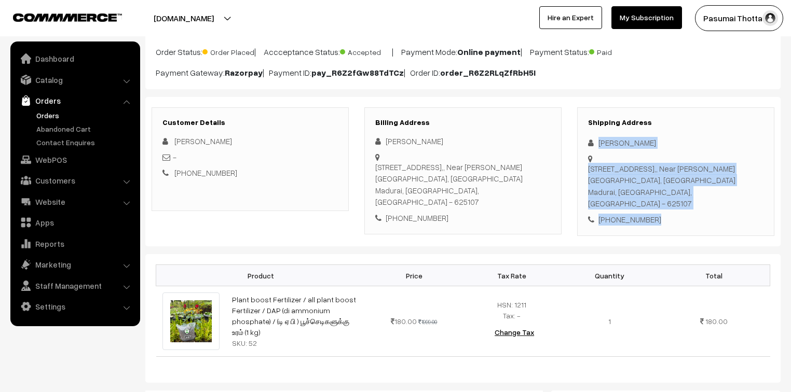
drag, startPoint x: 598, startPoint y: 141, endPoint x: 666, endPoint y: 213, distance: 99.1
click at [666, 213] on div "Shipping Address [PERSON_NAME] [STREET_ADDRESS][PERSON_NAME] [PHONE_NUMBER]" at bounding box center [675, 171] width 197 height 129
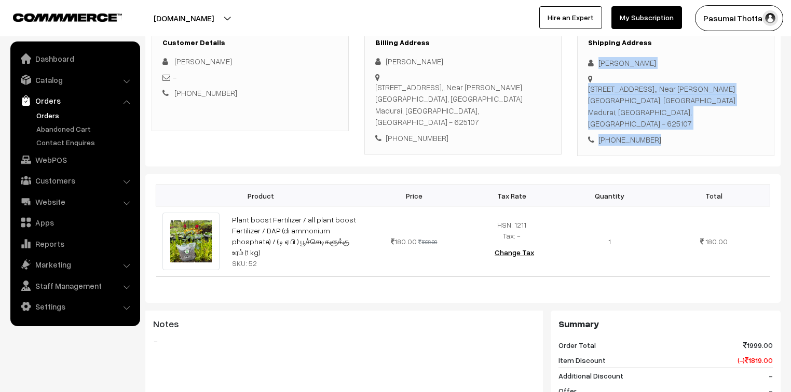
scroll to position [166, 0]
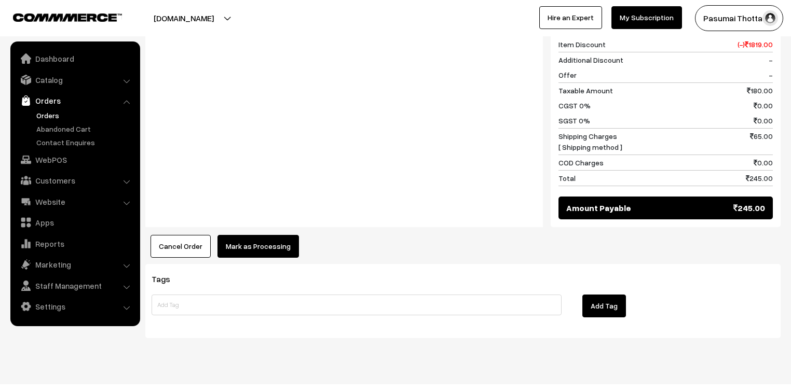
click at [272, 235] on button "Mark as Processing" at bounding box center [257, 246] width 81 height 23
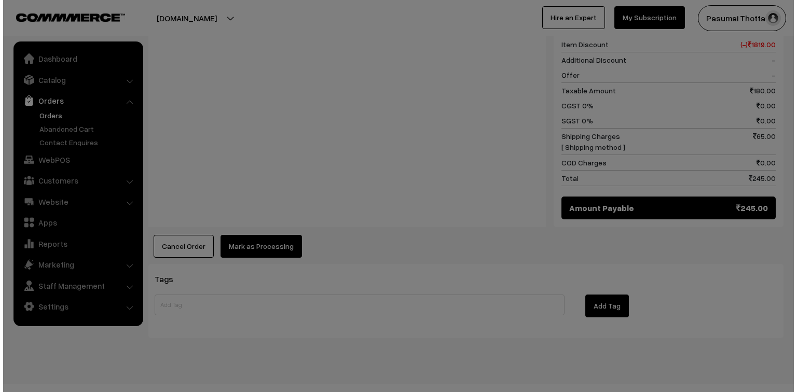
scroll to position [479, 0]
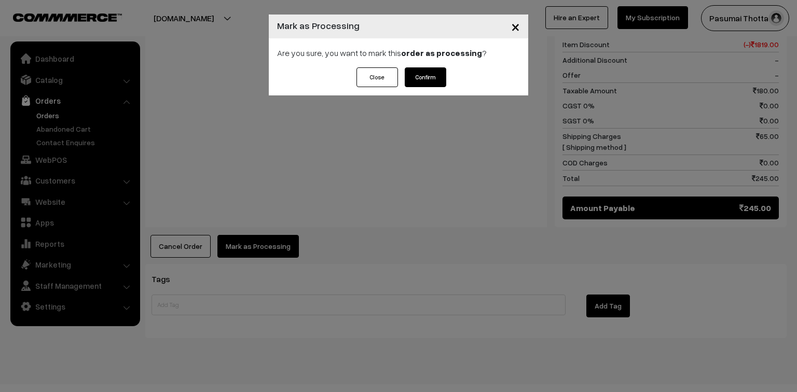
click at [423, 77] on button "Confirm" at bounding box center [426, 77] width 42 height 20
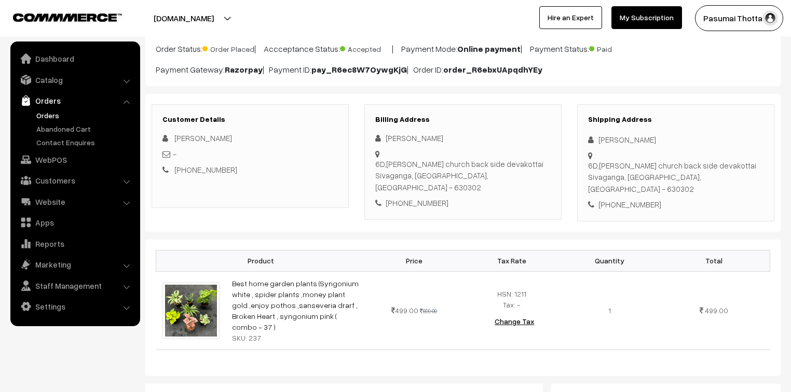
scroll to position [83, 0]
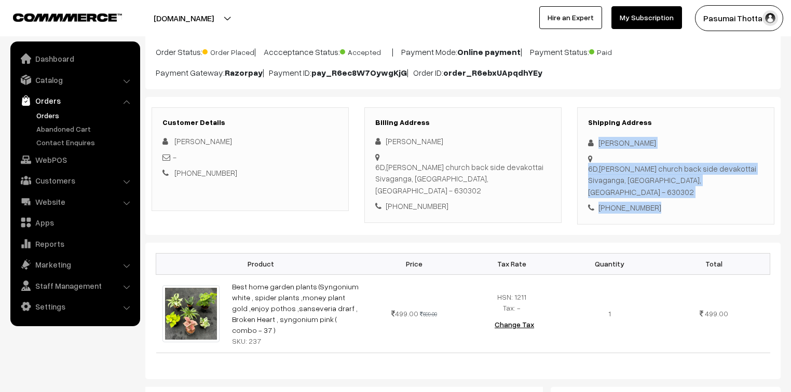
drag, startPoint x: 597, startPoint y: 144, endPoint x: 673, endPoint y: 198, distance: 93.4
click at [673, 198] on div "Shipping Address Vanitha Saravanan 6D,Anna Salai church back side devakottai Si…" at bounding box center [675, 165] width 197 height 117
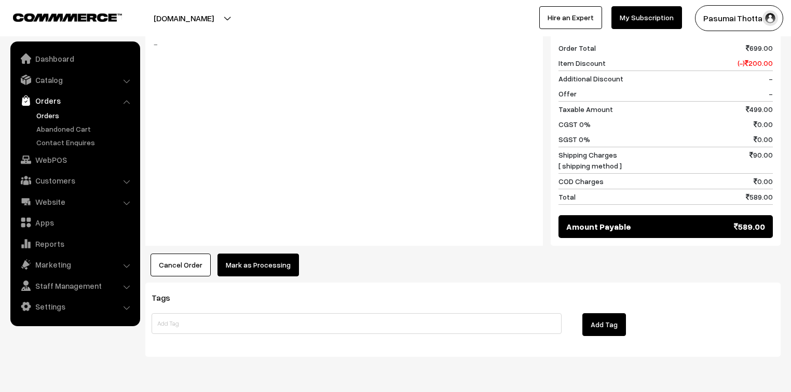
click at [254, 254] on button "Mark as Processing" at bounding box center [257, 265] width 81 height 23
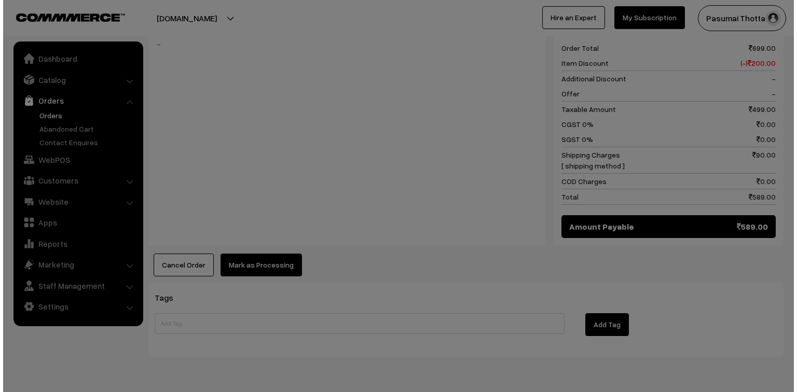
scroll to position [457, 0]
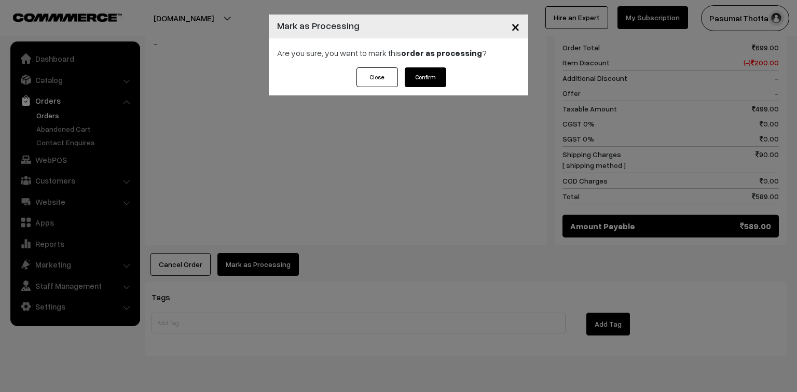
click at [435, 68] on button "Confirm" at bounding box center [426, 77] width 42 height 20
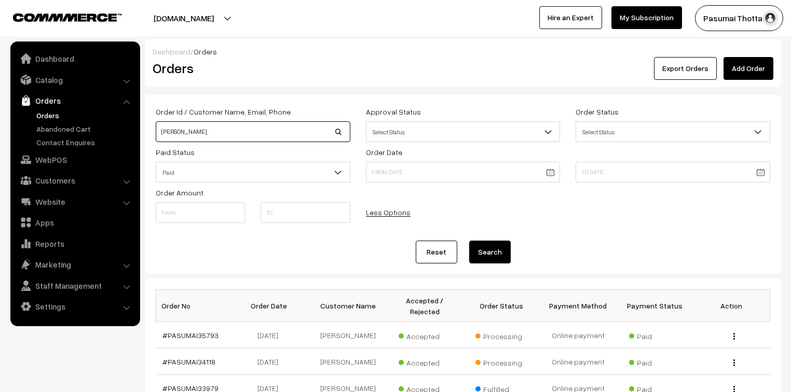
drag, startPoint x: 229, startPoint y: 136, endPoint x: 156, endPoint y: 133, distance: 73.7
click at [156, 133] on input "suresh antony" at bounding box center [253, 131] width 195 height 21
type input "8838474549"
click at [469, 241] on button "Search" at bounding box center [490, 252] width 42 height 23
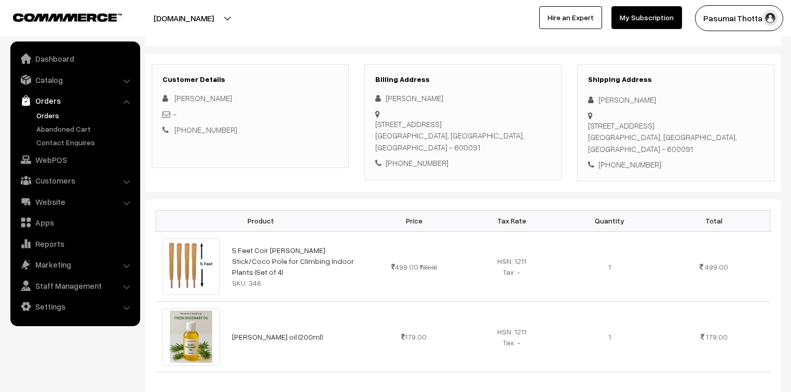
scroll to position [125, 0]
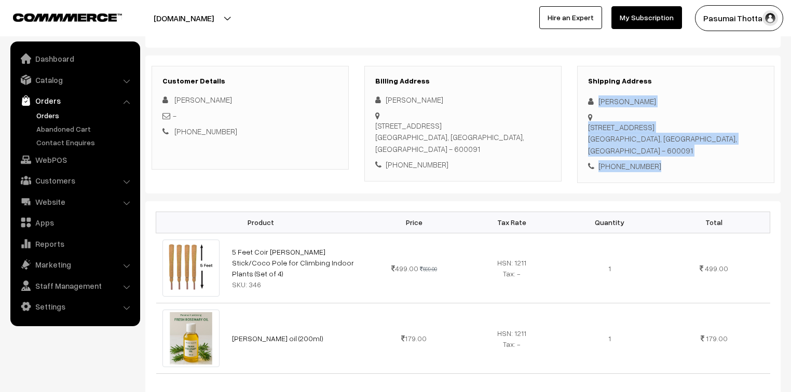
drag, startPoint x: 597, startPoint y: 100, endPoint x: 664, endPoint y: 158, distance: 88.7
click at [664, 158] on div "Shipping Address [PERSON_NAME] [STREET_ADDRESS] [PHONE_NUMBER]" at bounding box center [675, 124] width 197 height 117
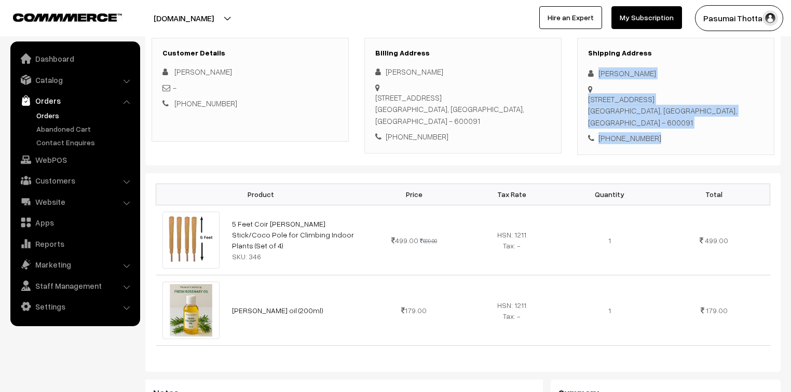
scroll to position [166, 0]
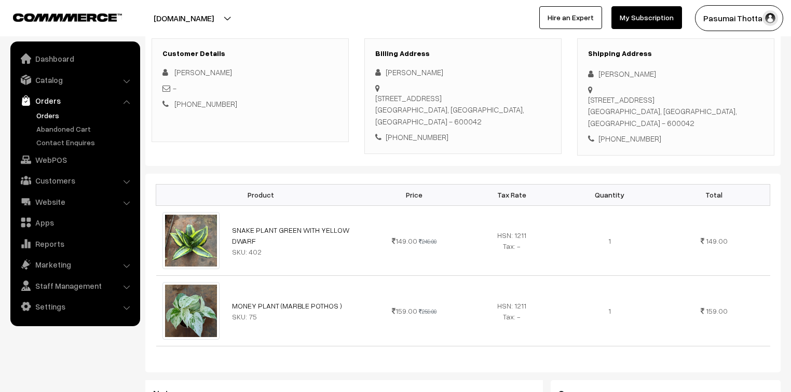
scroll to position [166, 0]
